Goal: Information Seeking & Learning: Understand process/instructions

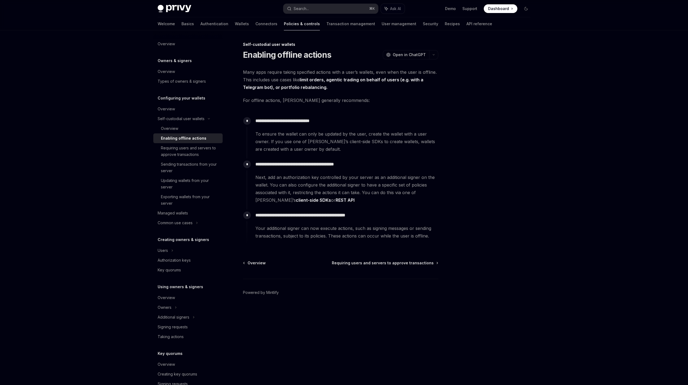
click at [303, 71] on span "Many apps require taking specified actions with a user’s wallets, even when the…" at bounding box center [340, 79] width 195 height 23
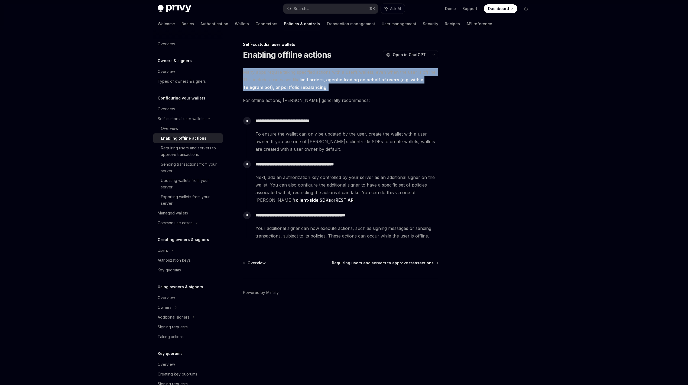
click at [303, 71] on span "Many apps require taking specified actions with a user’s wallets, even when the…" at bounding box center [340, 79] width 195 height 23
click at [303, 76] on span "Many apps require taking specified actions with a user’s wallets, even when the…" at bounding box center [340, 79] width 195 height 23
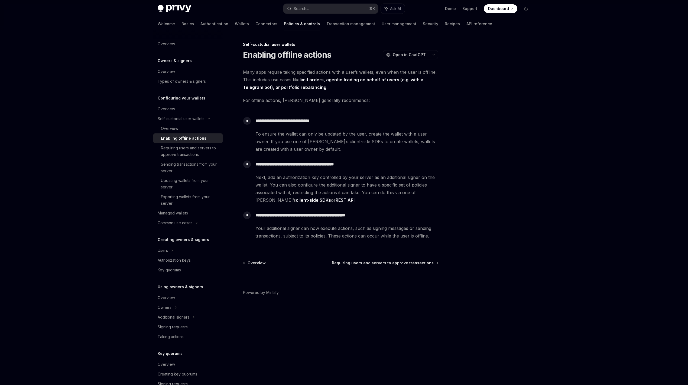
click at [301, 70] on span "Many apps require taking specified actions with a user’s wallets, even when the…" at bounding box center [340, 79] width 195 height 23
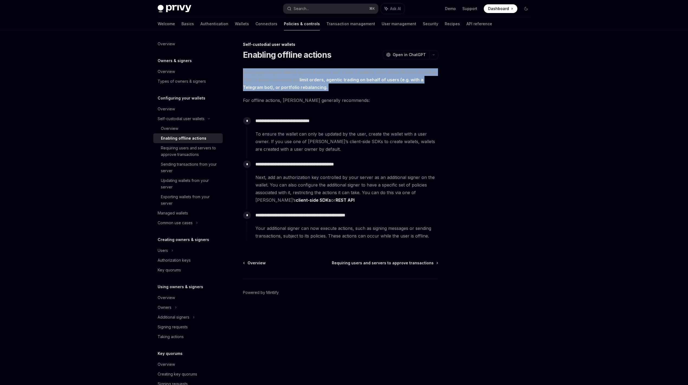
click at [301, 70] on span "Many apps require taking specified actions with a user’s wallets, even when the…" at bounding box center [340, 79] width 195 height 23
click at [302, 69] on span "Many apps require taking specified actions with a user’s wallets, even when the…" at bounding box center [340, 79] width 195 height 23
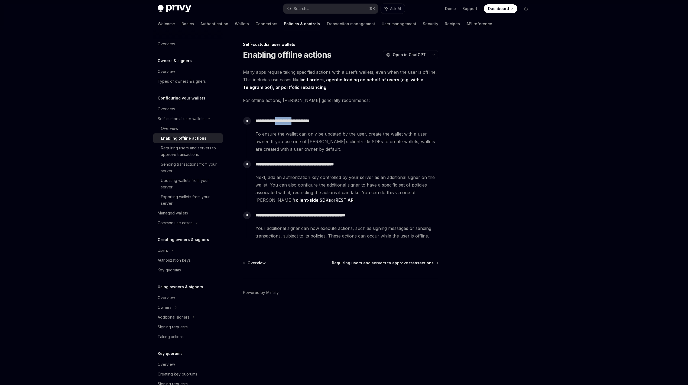
drag, startPoint x: 293, startPoint y: 121, endPoint x: 299, endPoint y: 121, distance: 6.5
click at [299, 121] on p "**********" at bounding box center [346, 121] width 183 height 8
click at [300, 134] on span "To ensure the wallet can only be updated by the user, create the wallet with a …" at bounding box center [346, 141] width 183 height 23
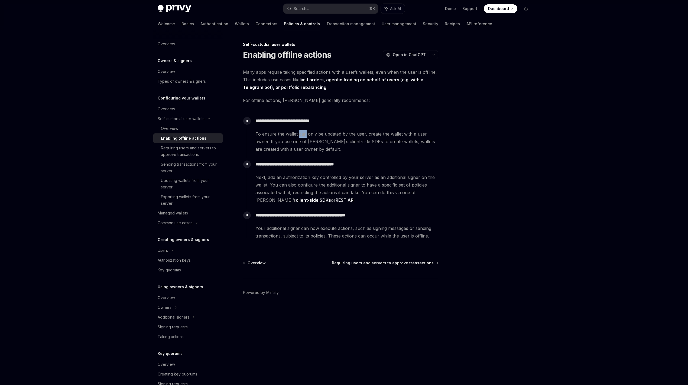
click at [300, 134] on span "To ensure the wallet can only be updated by the user, create the wallet with a …" at bounding box center [346, 141] width 183 height 23
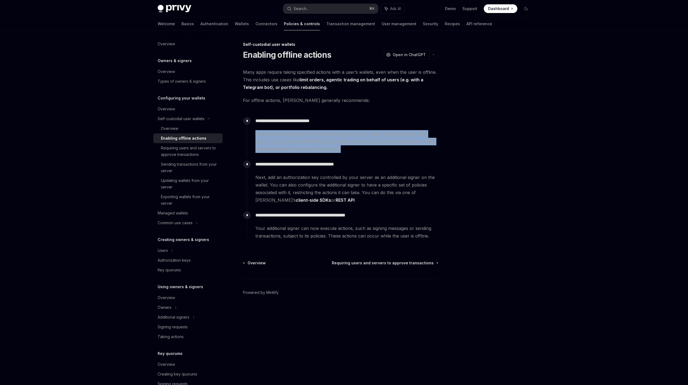
click at [300, 134] on span "To ensure the wallet can only be updated by the user, create the wallet with a …" at bounding box center [346, 141] width 183 height 23
click at [308, 135] on span "To ensure the wallet can only be updated by the user, create the wallet with a …" at bounding box center [346, 141] width 183 height 23
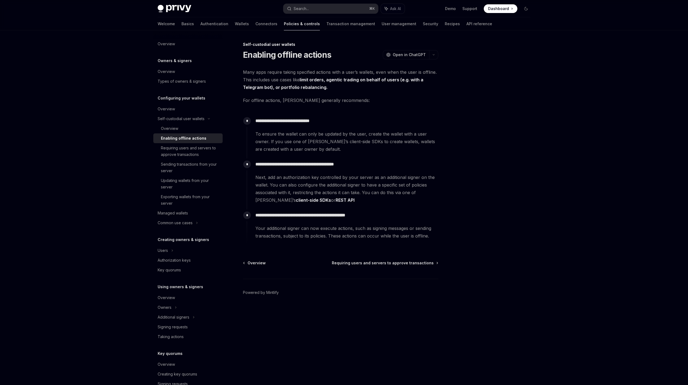
click at [263, 75] on span "Many apps require taking specified actions with a user’s wallets, even when the…" at bounding box center [340, 79] width 195 height 23
click at [267, 76] on span "Many apps require taking specified actions with a user’s wallets, even when the…" at bounding box center [340, 79] width 195 height 23
click at [270, 96] on div "**********" at bounding box center [340, 156] width 195 height 177
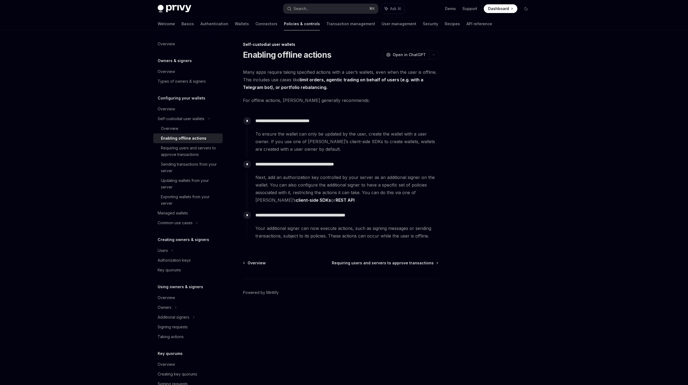
click at [268, 56] on h1 "Enabling offline actions" at bounding box center [287, 55] width 88 height 10
click at [279, 54] on h1 "Enabling offline actions" at bounding box center [287, 55] width 88 height 10
drag, startPoint x: 272, startPoint y: 88, endPoint x: 332, endPoint y: 80, distance: 59.8
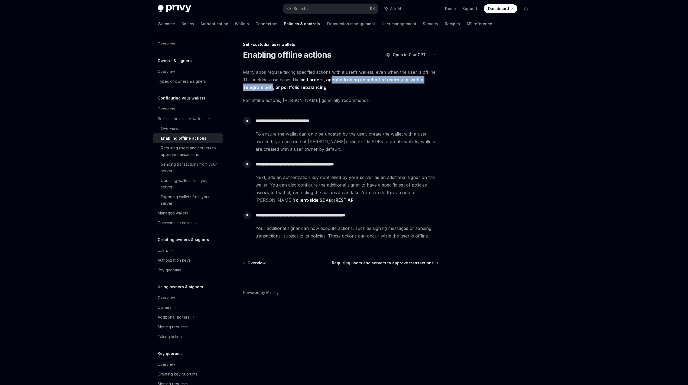
click at [332, 80] on strong "limit orders, agentic trading on behalf of users (e.g. with a Telegram bot), or…" at bounding box center [333, 83] width 180 height 13
click at [331, 80] on strong "limit orders, agentic trading on behalf of users (e.g. with a Telegram bot), or…" at bounding box center [333, 83] width 180 height 13
drag, startPoint x: 331, startPoint y: 80, endPoint x: 378, endPoint y: 79, distance: 46.9
click at [378, 79] on strong "limit orders, agentic trading on behalf of users (e.g. with a Telegram bot), or…" at bounding box center [333, 83] width 180 height 13
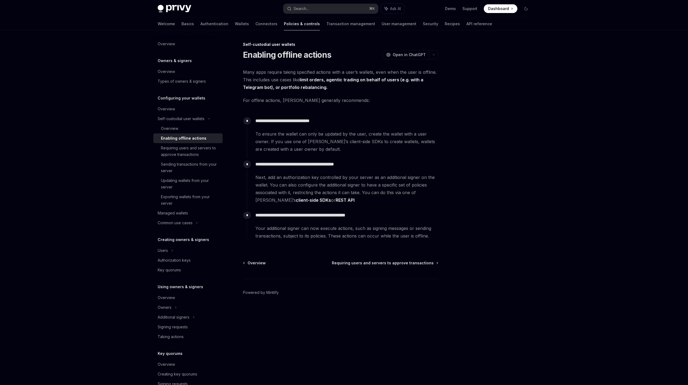
click at [331, 80] on strong "limit orders, agentic trading on behalf of users (e.g. with a Telegram bot), or…" at bounding box center [333, 83] width 180 height 13
drag, startPoint x: 331, startPoint y: 80, endPoint x: 390, endPoint y: 81, distance: 58.5
click at [390, 81] on strong "limit orders, agentic trading on behalf of users (e.g. with a Telegram bot), or…" at bounding box center [333, 83] width 180 height 13
click at [336, 79] on strong "limit orders, agentic trading on behalf of users (e.g. with a Telegram bot), or…" at bounding box center [333, 83] width 180 height 13
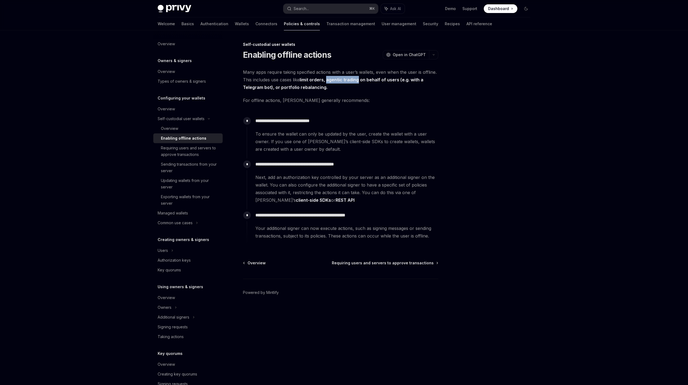
drag, startPoint x: 336, startPoint y: 79, endPoint x: 361, endPoint y: 80, distance: 24.7
click at [359, 80] on strong "limit orders, agentic trading on behalf of users (e.g. with a Telegram bot), or…" at bounding box center [333, 83] width 180 height 13
click at [361, 80] on strong "limit orders, agentic trading on behalf of users (e.g. with a Telegram bot), or…" at bounding box center [333, 83] width 180 height 13
click at [277, 86] on strong "limit orders, agentic trading on behalf of users (e.g. with a Telegram bot), or…" at bounding box center [333, 83] width 180 height 13
drag, startPoint x: 277, startPoint y: 86, endPoint x: 289, endPoint y: 87, distance: 11.4
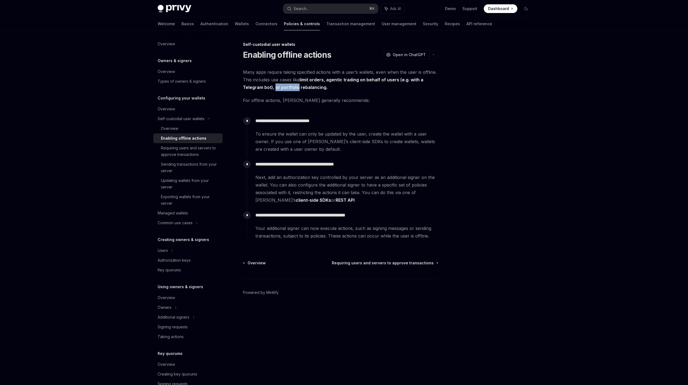
click at [289, 87] on strong "limit orders, agentic trading on behalf of users (e.g. with a Telegram bot), or…" at bounding box center [333, 83] width 180 height 13
click at [282, 86] on strong "limit orders, agentic trading on behalf of users (e.g. with a Telegram bot), or…" at bounding box center [333, 83] width 180 height 13
click at [296, 86] on strong "limit orders, agentic trading on behalf of users (e.g. with a Telegram bot), or…" at bounding box center [333, 83] width 180 height 13
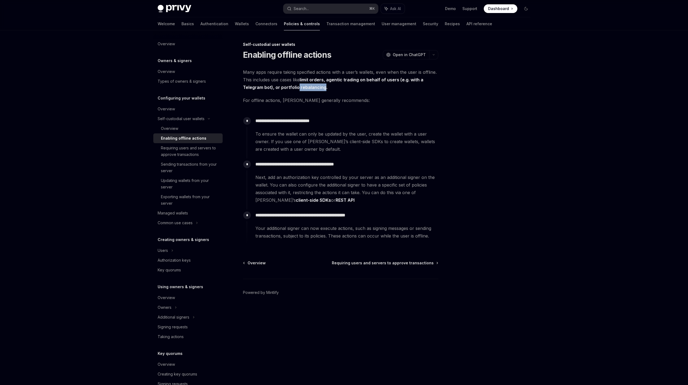
drag, startPoint x: 296, startPoint y: 86, endPoint x: 308, endPoint y: 86, distance: 11.1
click at [308, 86] on strong "limit orders, agentic trading on behalf of users (e.g. with a Telegram bot), or…" at bounding box center [333, 83] width 180 height 13
drag, startPoint x: 238, startPoint y: 99, endPoint x: 317, endPoint y: 99, distance: 78.8
click at [317, 99] on div "**********" at bounding box center [289, 213] width 299 height 344
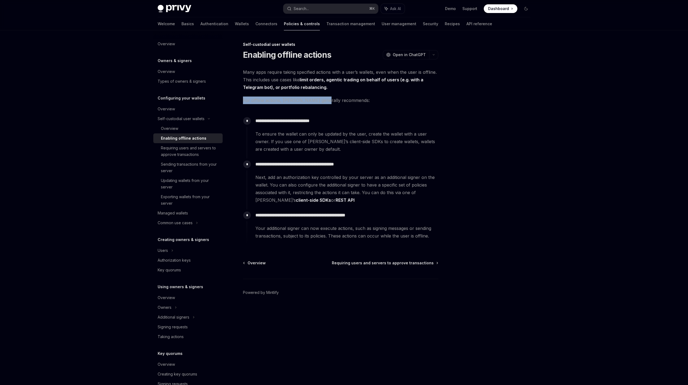
click at [317, 99] on span "For offline actions, [PERSON_NAME] generally recommends:" at bounding box center [340, 100] width 195 height 8
drag, startPoint x: 334, startPoint y: 101, endPoint x: 297, endPoint y: 116, distance: 39.4
click at [333, 102] on span "For offline actions, [PERSON_NAME] generally recommends:" at bounding box center [340, 100] width 195 height 8
drag, startPoint x: 281, startPoint y: 117, endPoint x: 298, endPoint y: 116, distance: 16.5
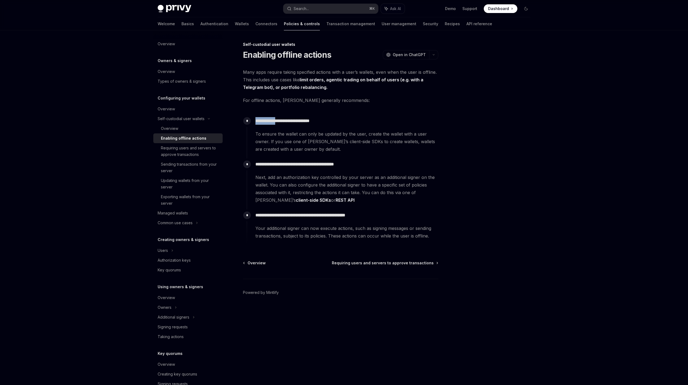
click at [294, 117] on div "**********" at bounding box center [343, 134] width 192 height 38
click at [298, 116] on div "**********" at bounding box center [343, 134] width 192 height 38
click at [284, 163] on p "**********" at bounding box center [346, 164] width 183 height 8
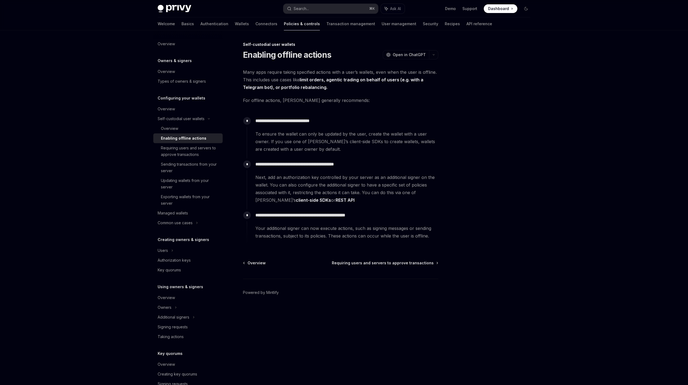
drag, startPoint x: 292, startPoint y: 196, endPoint x: 293, endPoint y: 200, distance: 4.7
click at [292, 196] on span "Next, add an authorization key controlled by your server as an additional signe…" at bounding box center [346, 188] width 183 height 30
drag, startPoint x: 294, startPoint y: 218, endPoint x: 302, endPoint y: 218, distance: 7.3
click at [302, 218] on p "**********" at bounding box center [346, 215] width 183 height 8
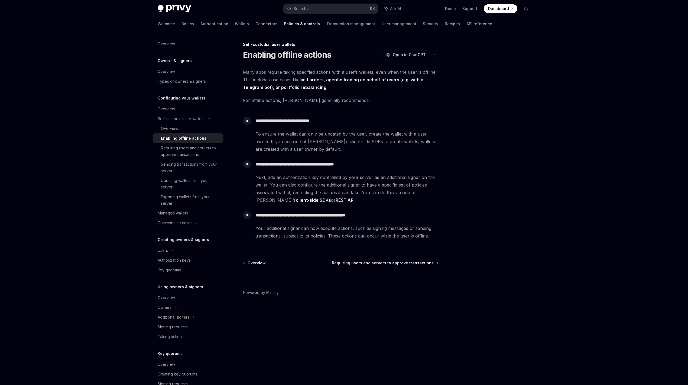
click at [304, 227] on span "Your additional signer can now execute actions, such as signing messages or sen…" at bounding box center [346, 231] width 183 height 15
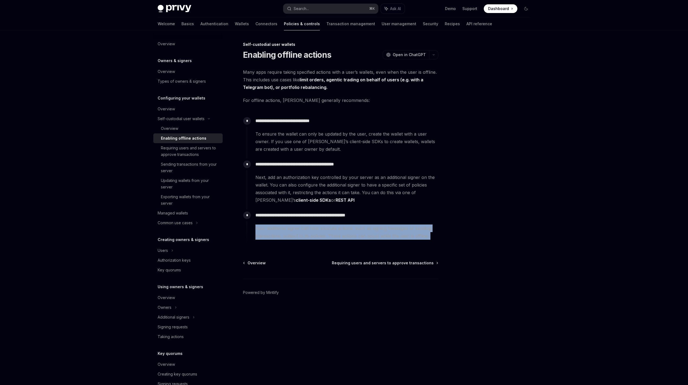
click at [304, 227] on span "Your additional signer can now execute actions, such as signing messages or sen…" at bounding box center [346, 231] width 183 height 15
click at [309, 228] on span "Your additional signer can now execute actions, such as signing messages or sen…" at bounding box center [346, 231] width 183 height 15
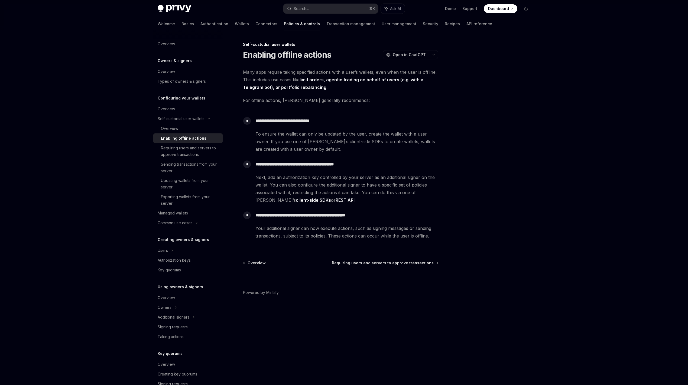
click at [337, 126] on div "**********" at bounding box center [343, 134] width 192 height 38
click at [323, 136] on span "To ensure the wallet can only be updated by the user, create the wallet with a …" at bounding box center [346, 141] width 183 height 23
click at [299, 71] on span "Many apps require taking specified actions with a user’s wallets, even when the…" at bounding box center [340, 79] width 195 height 23
click at [198, 158] on link "Requiring users and servers to approve transactions" at bounding box center [187, 151] width 69 height 16
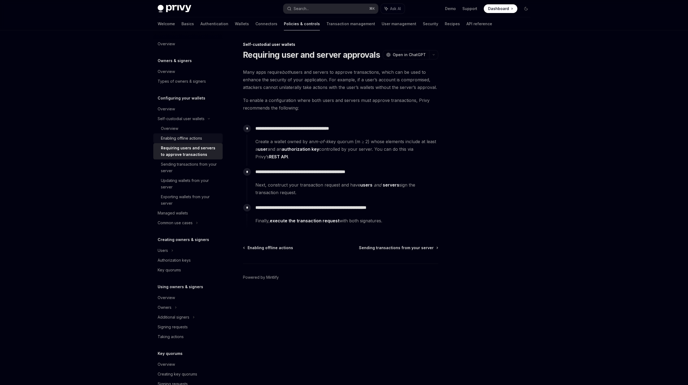
click at [198, 139] on div "Enabling offline actions" at bounding box center [181, 138] width 41 height 7
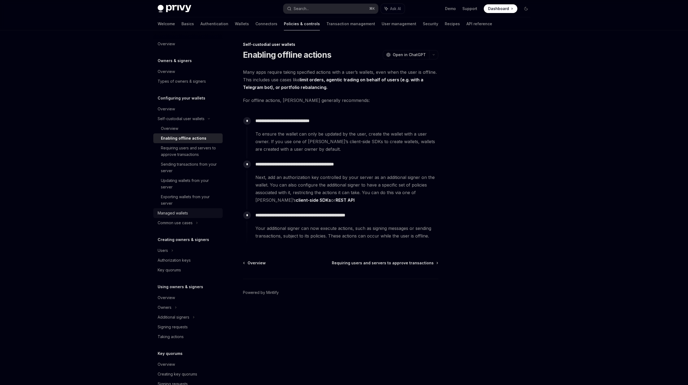
click at [201, 213] on div "Managed wallets" at bounding box center [189, 213] width 62 height 7
type textarea "*"
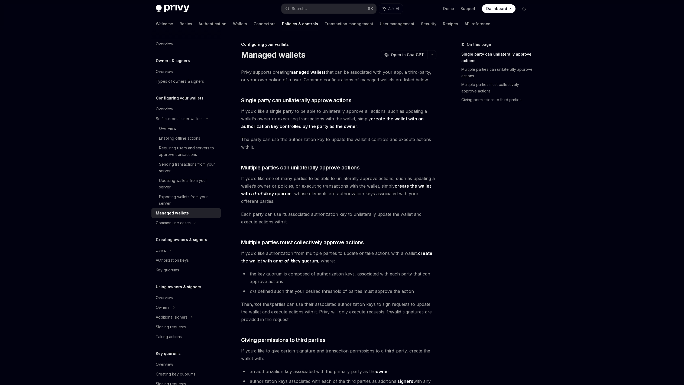
click at [353, 179] on span "If you’d like one of many parties to be able to unilaterally approve actions, s…" at bounding box center [338, 189] width 195 height 30
click at [362, 183] on span "If you’d like one of many parties to be able to unilaterally approve actions, s…" at bounding box center [338, 189] width 195 height 30
